Goal: Book appointment/travel/reservation

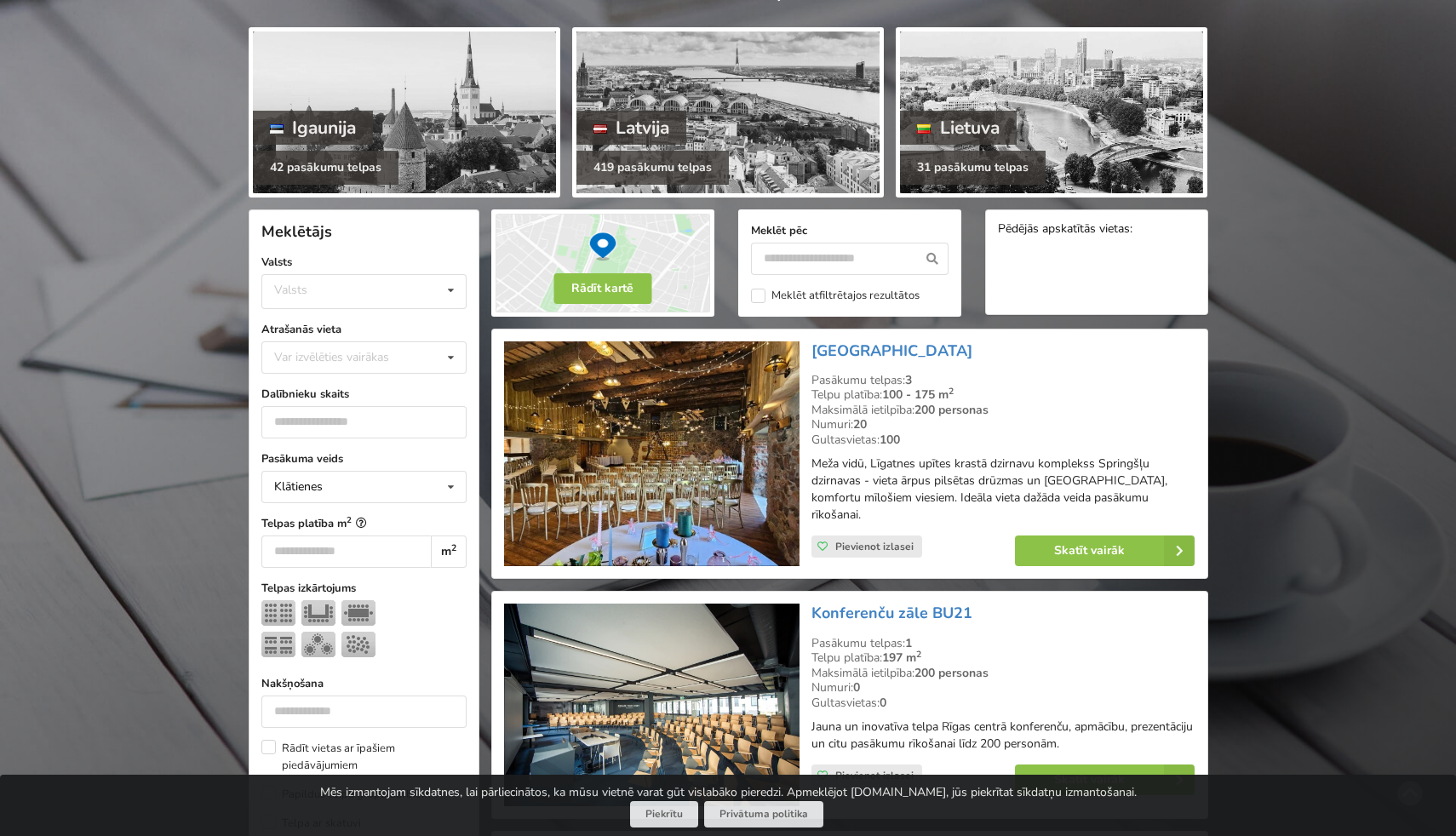
scroll to position [179, 0]
click at [364, 426] on input "number" at bounding box center [363, 422] width 205 height 32
type input "***"
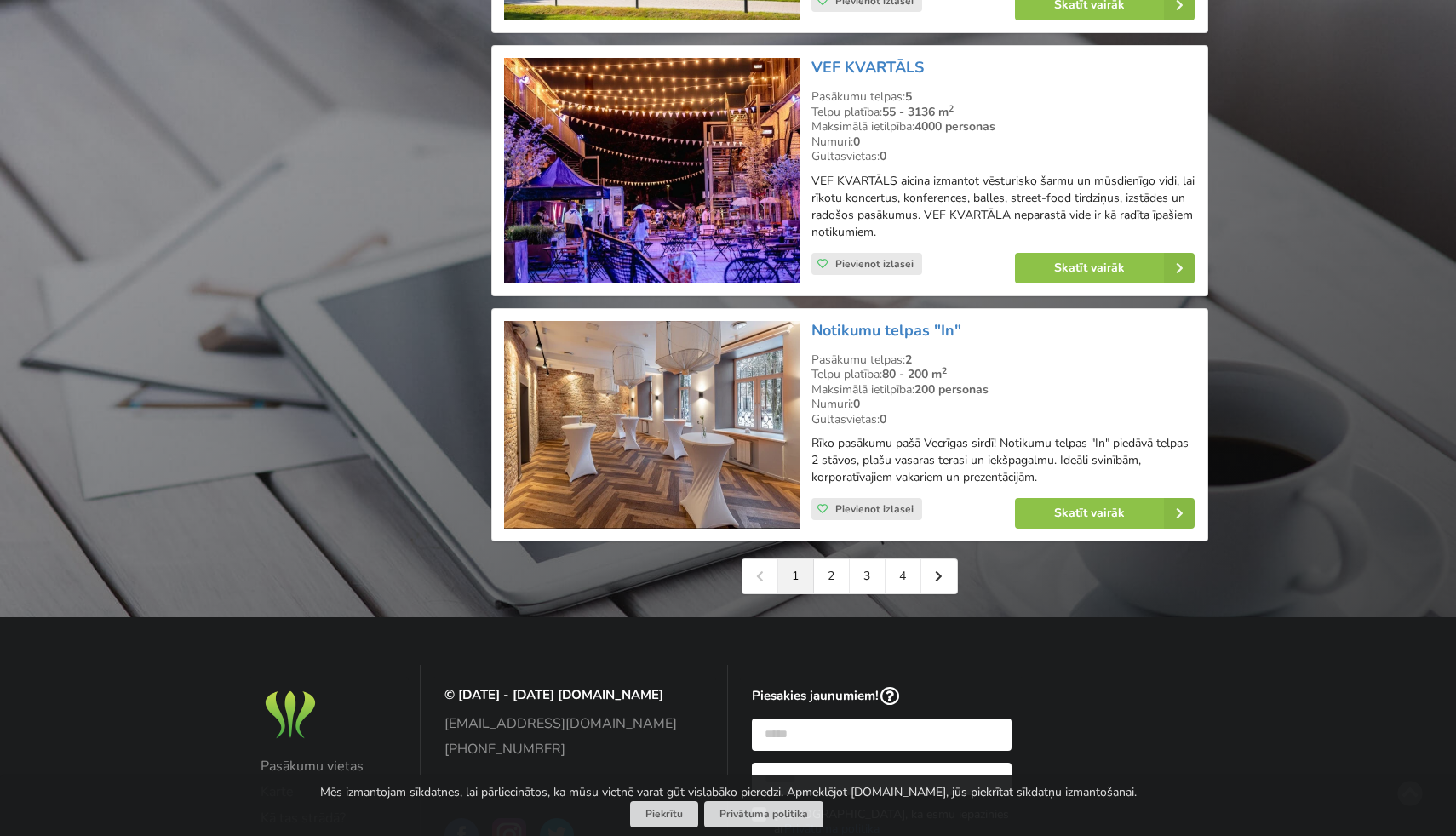
scroll to position [3687, 0]
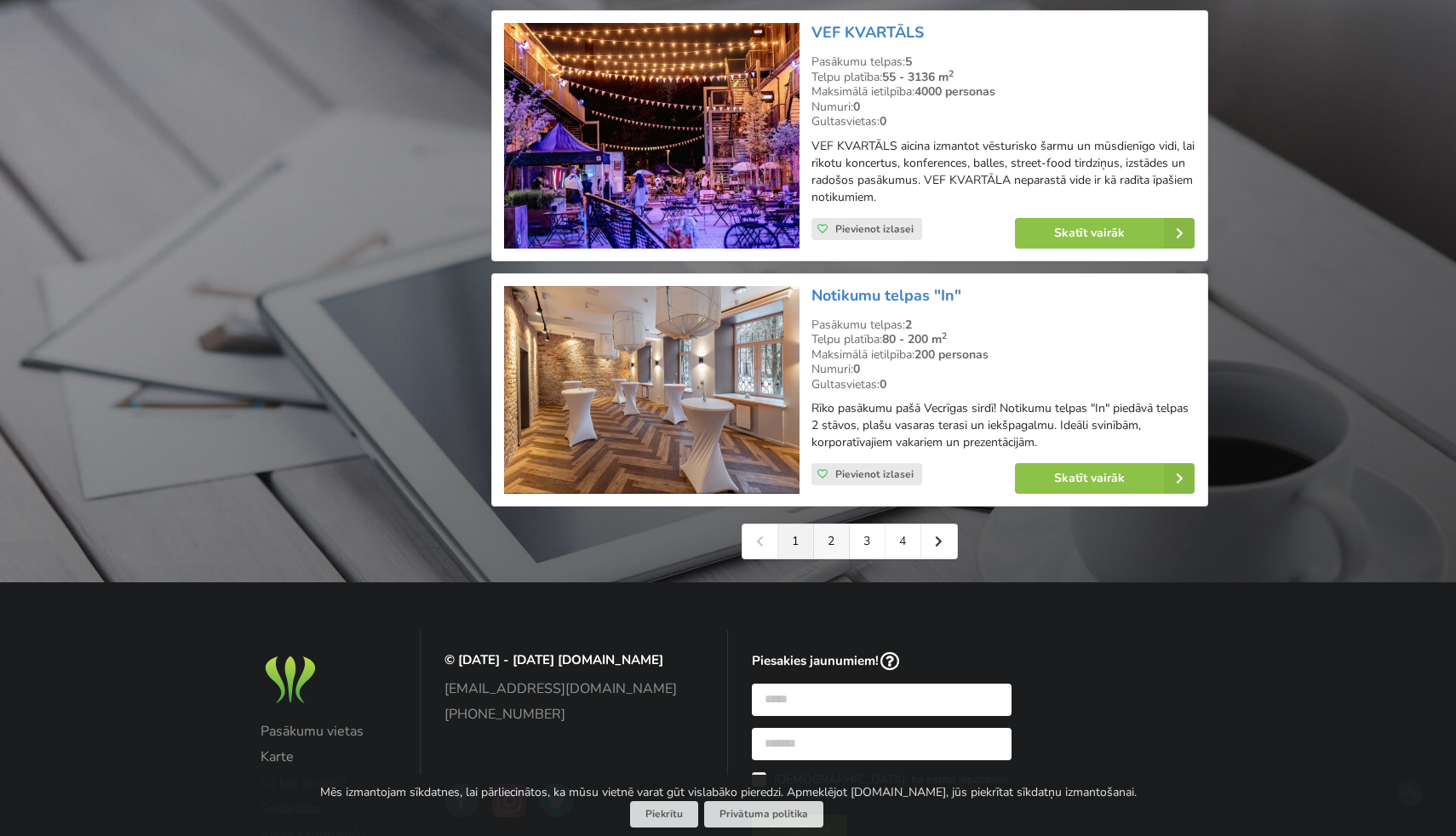
click at [837, 543] on link "2" at bounding box center [833, 542] width 36 height 34
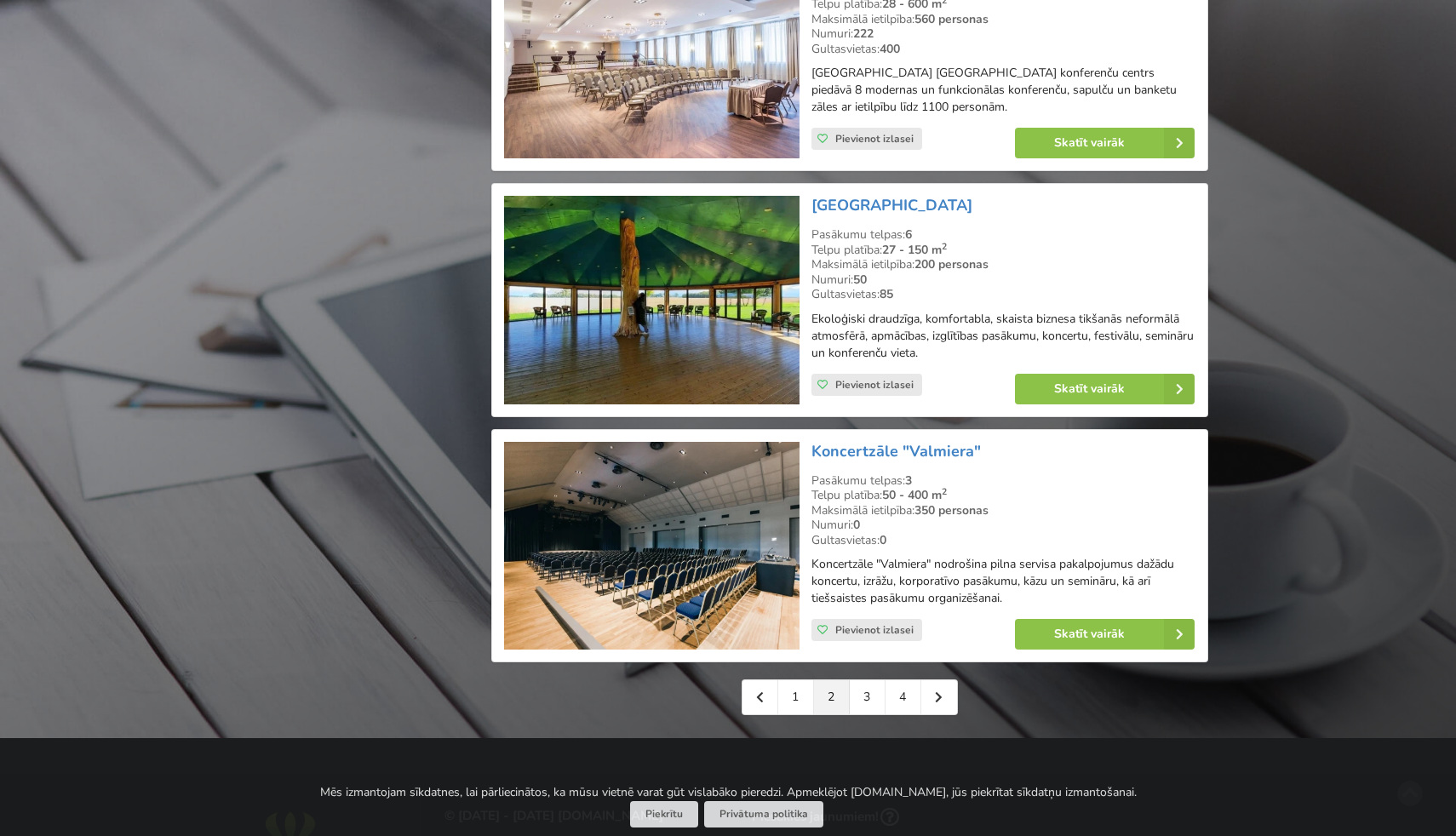
scroll to position [3652, 0]
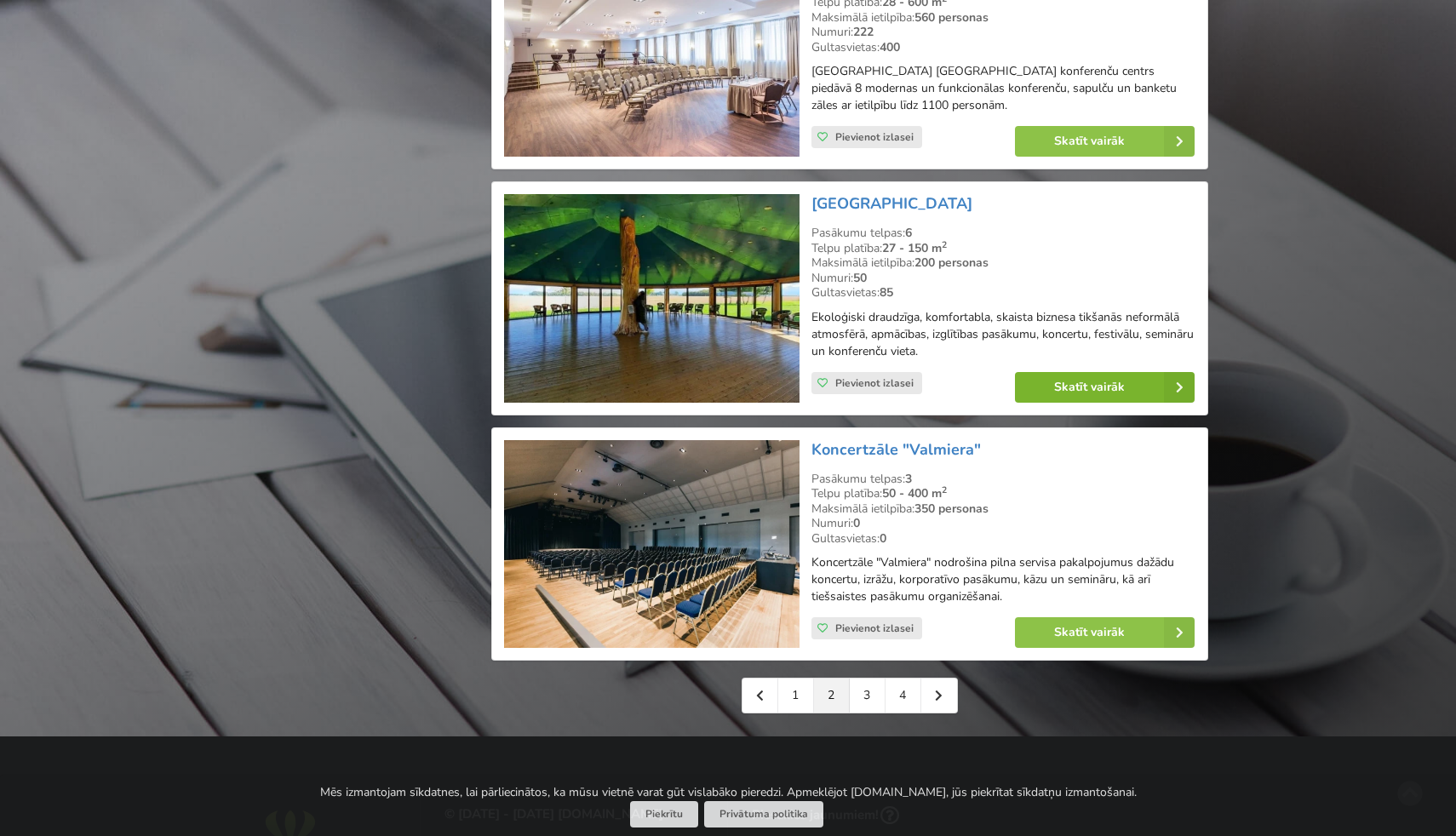
click at [1050, 372] on link "Skatīt vairāk" at bounding box center [1105, 388] width 179 height 30
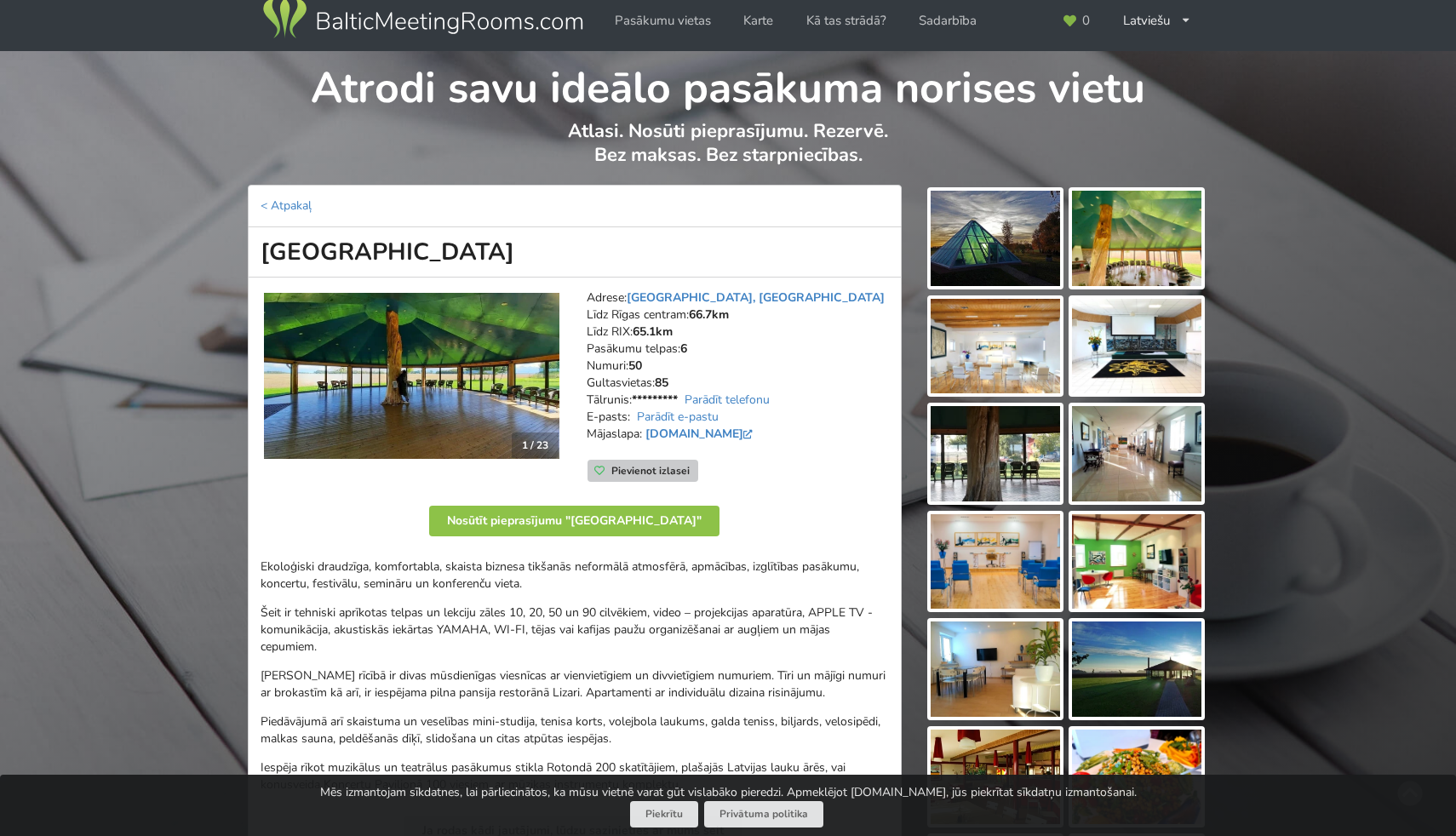
scroll to position [16, 0]
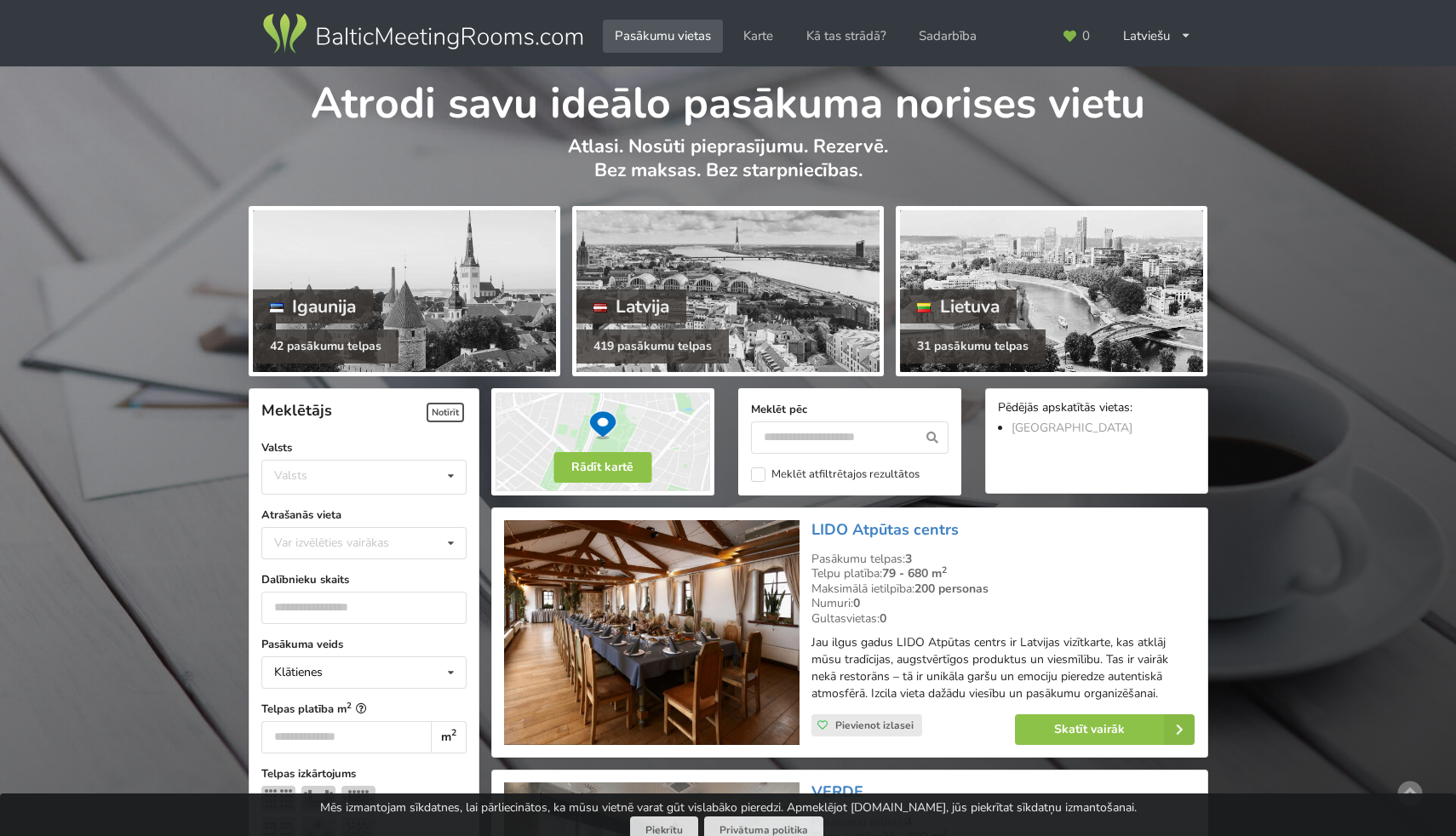
scroll to position [3652, 0]
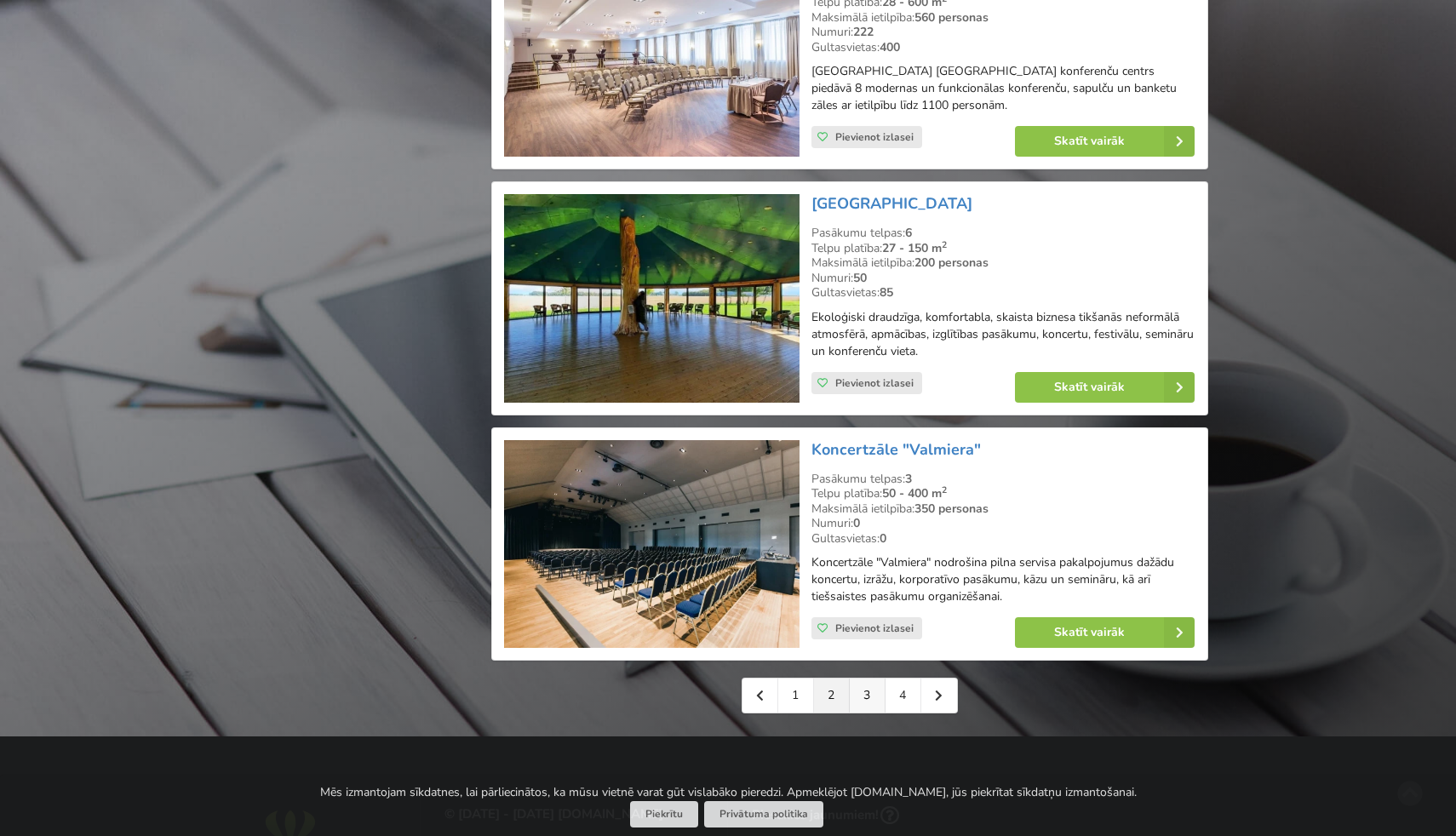
click at [861, 679] on link "3" at bounding box center [867, 696] width 36 height 34
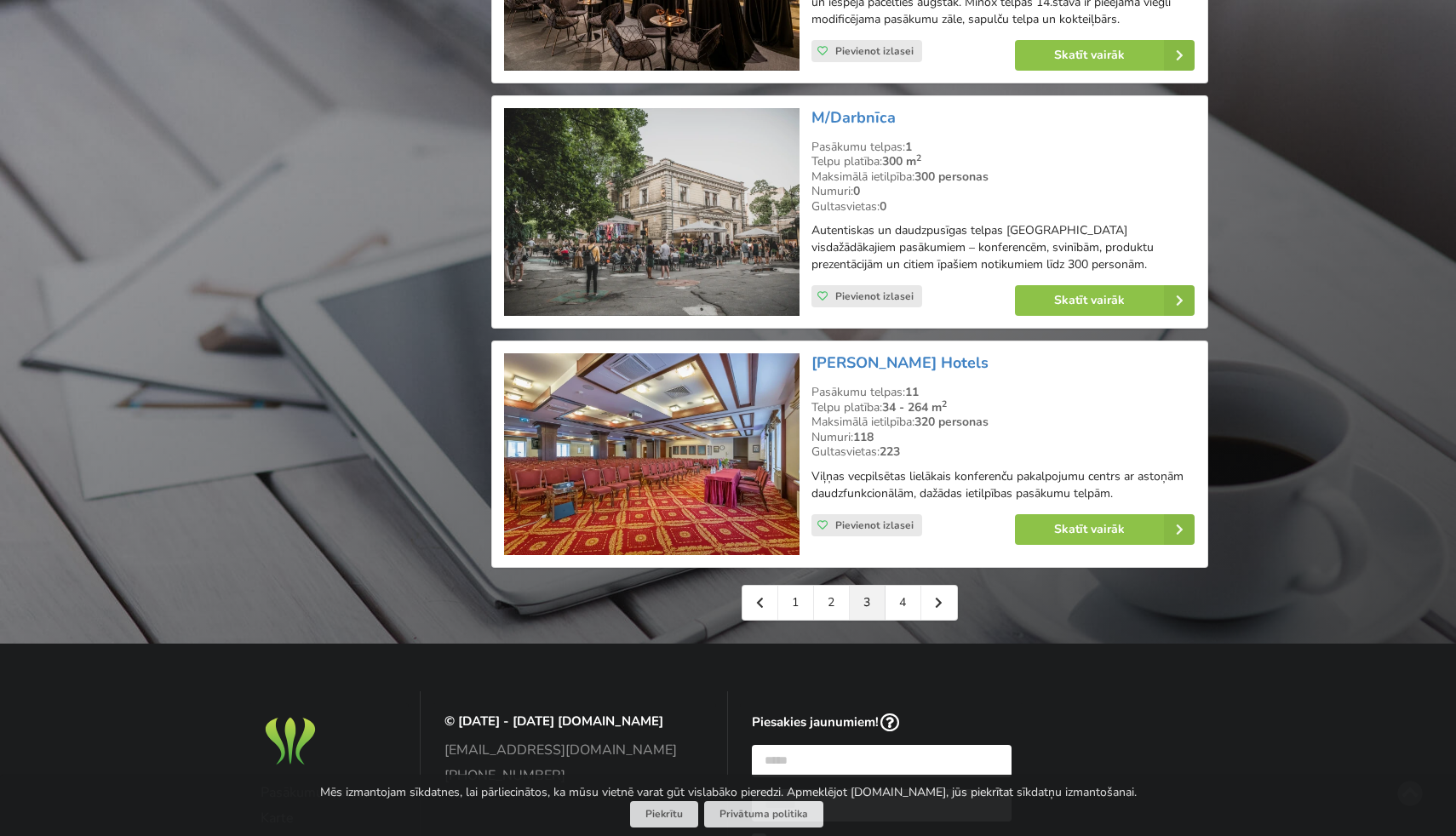
scroll to position [3725, 0]
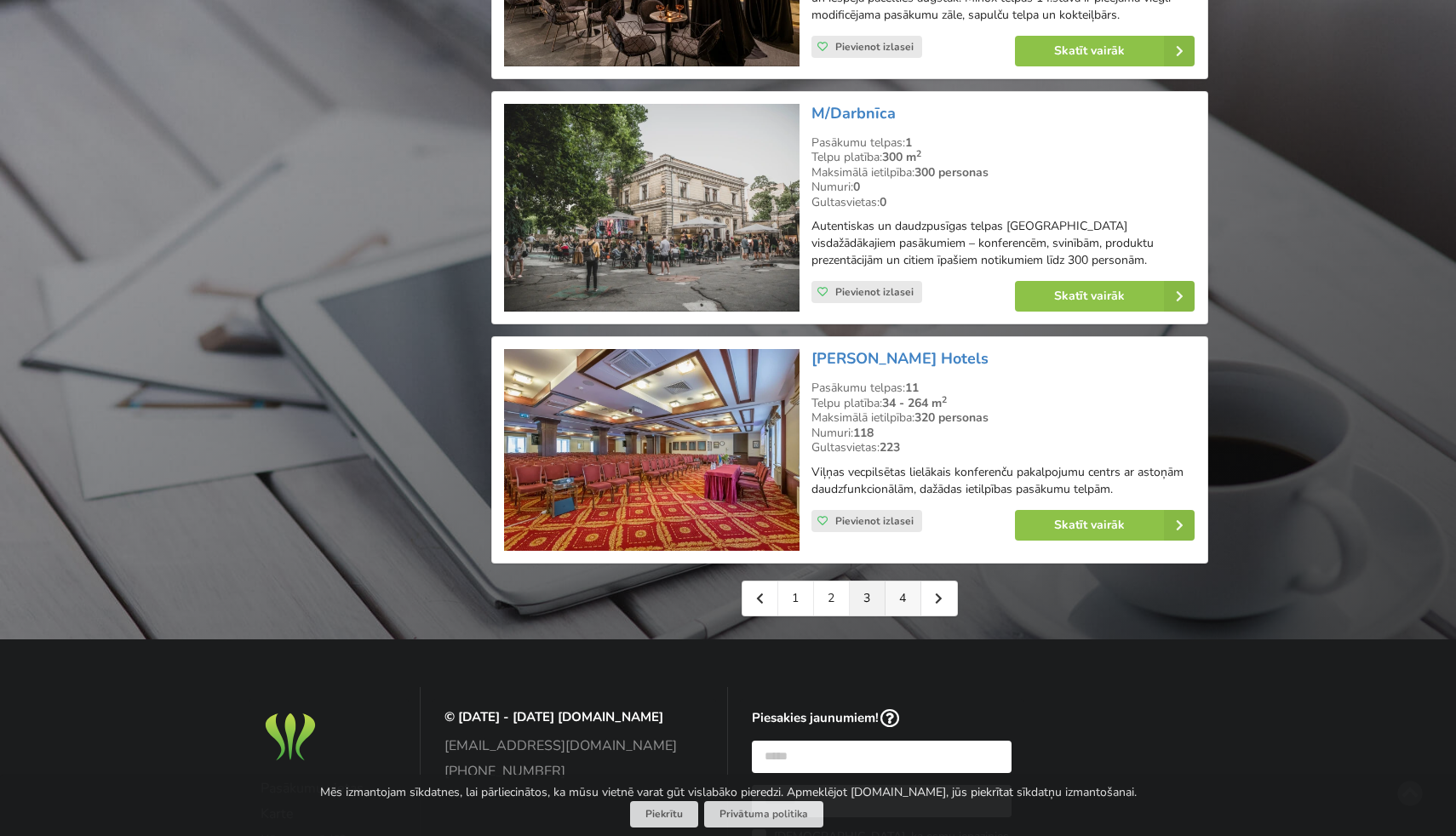
click at [899, 608] on link "4" at bounding box center [903, 598] width 36 height 34
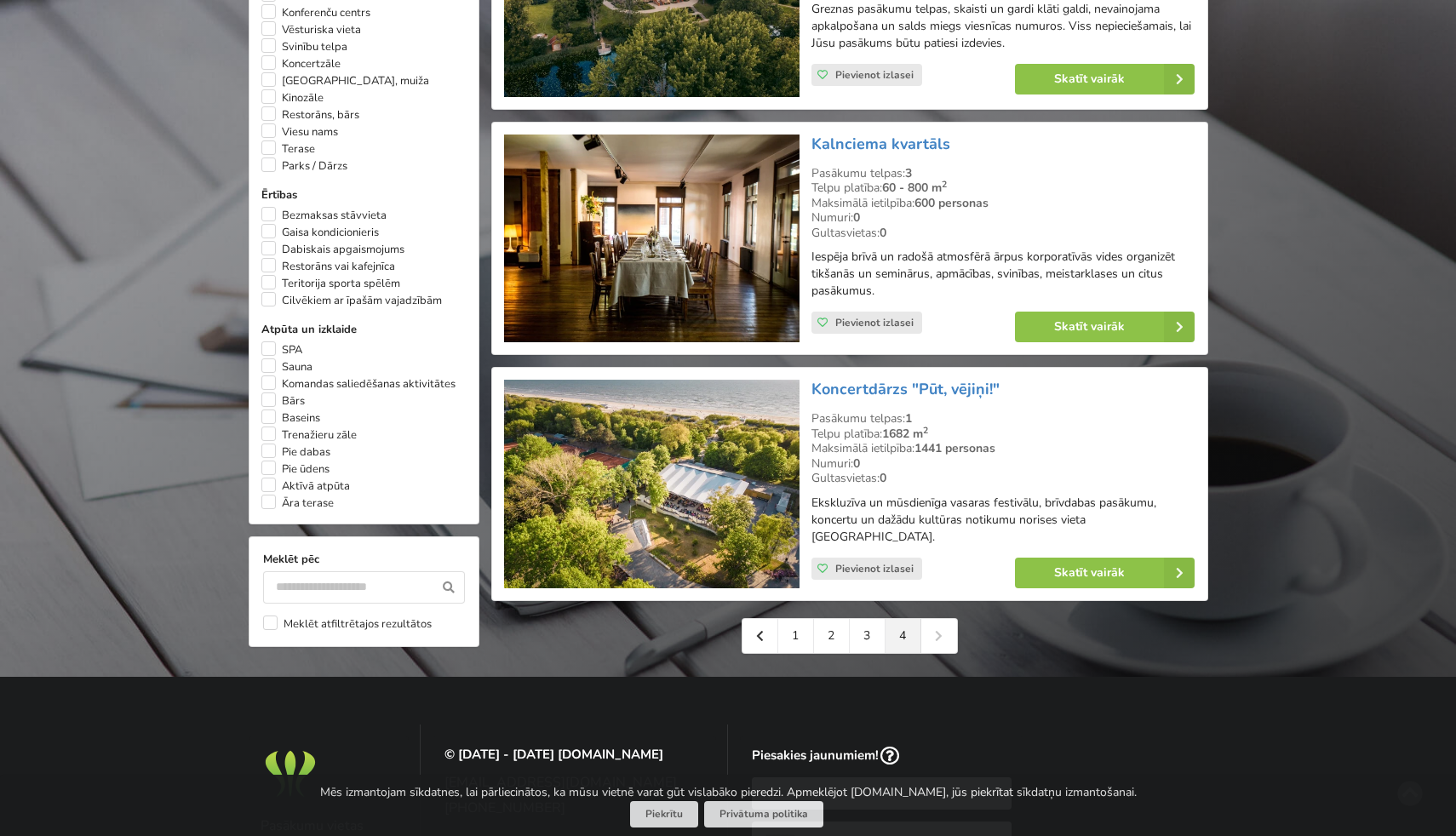
scroll to position [1149, 0]
